Goal: Navigation & Orientation: Find specific page/section

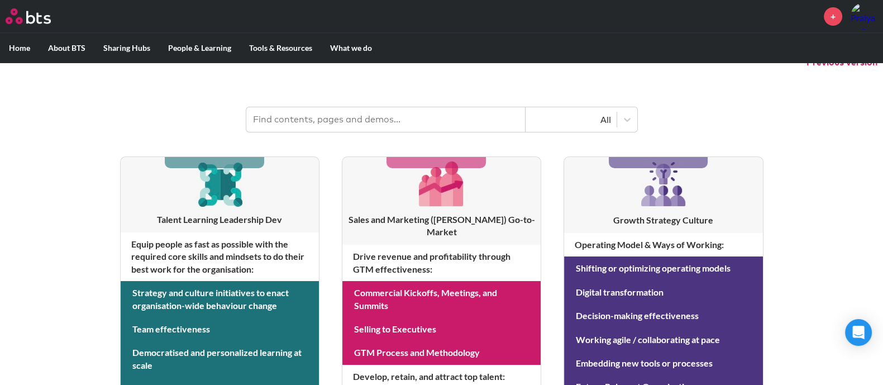
scroll to position [139, 0]
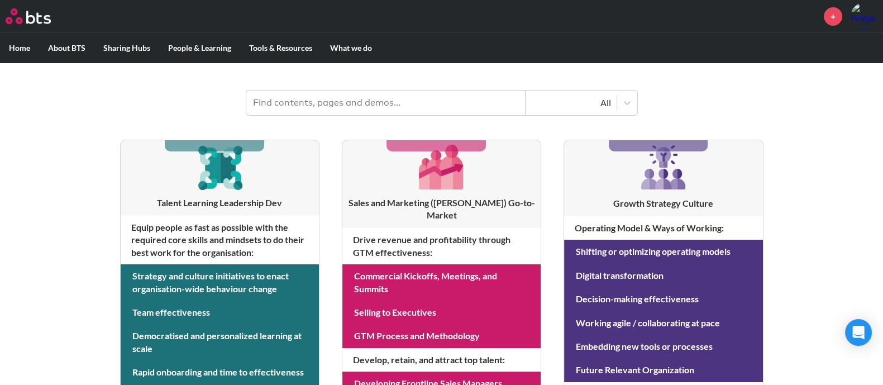
click at [211, 199] on h3 "Talent Learning Leadership Dev" at bounding box center [220, 203] width 198 height 12
click at [78, 201] on div "MENU + Home About BTS Who we are How we work: Policies, Toolkits and Guidance I…" at bounding box center [441, 339] width 883 height 956
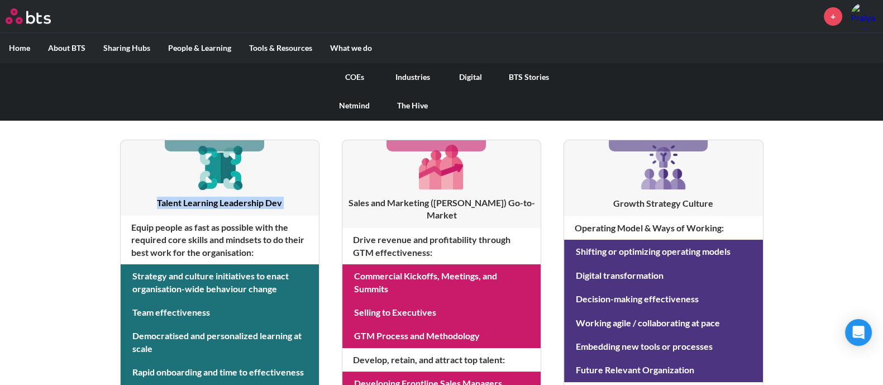
click at [540, 79] on link "BTS Stories" at bounding box center [529, 77] width 58 height 29
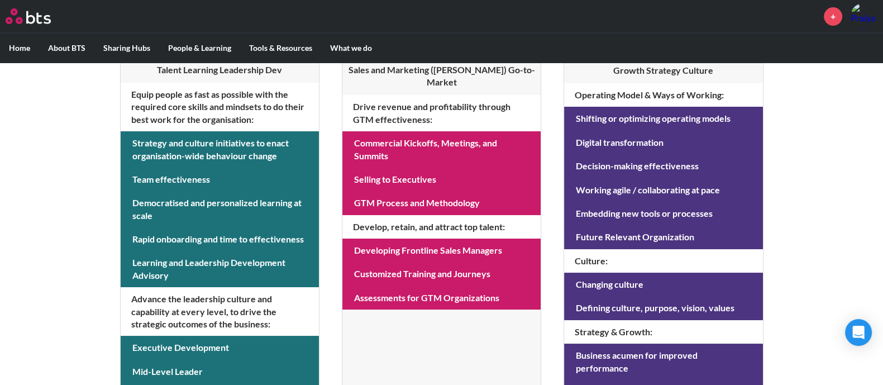
scroll to position [349, 0]
